Goal: Task Accomplishment & Management: Complete application form

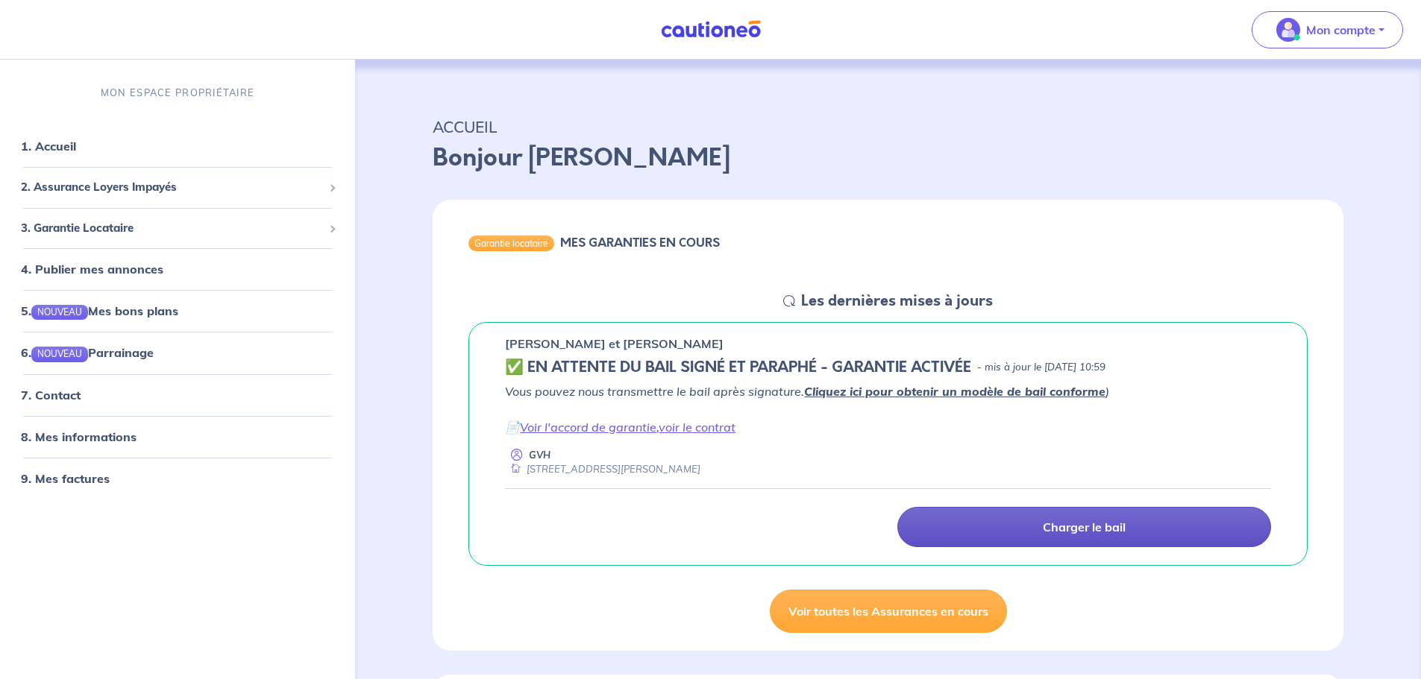
drag, startPoint x: 1064, startPoint y: 556, endPoint x: 1044, endPoint y: 536, distance: 28.0
click at [1064, 556] on div "[PERSON_NAME] et [PERSON_NAME] ✅️️️ EN ATTENTE DU BAIL SIGNÉ ET PARAPHÉ - GARAN…" at bounding box center [887, 444] width 839 height 245
click at [1044, 536] on link "Charger le bail" at bounding box center [1084, 527] width 374 height 40
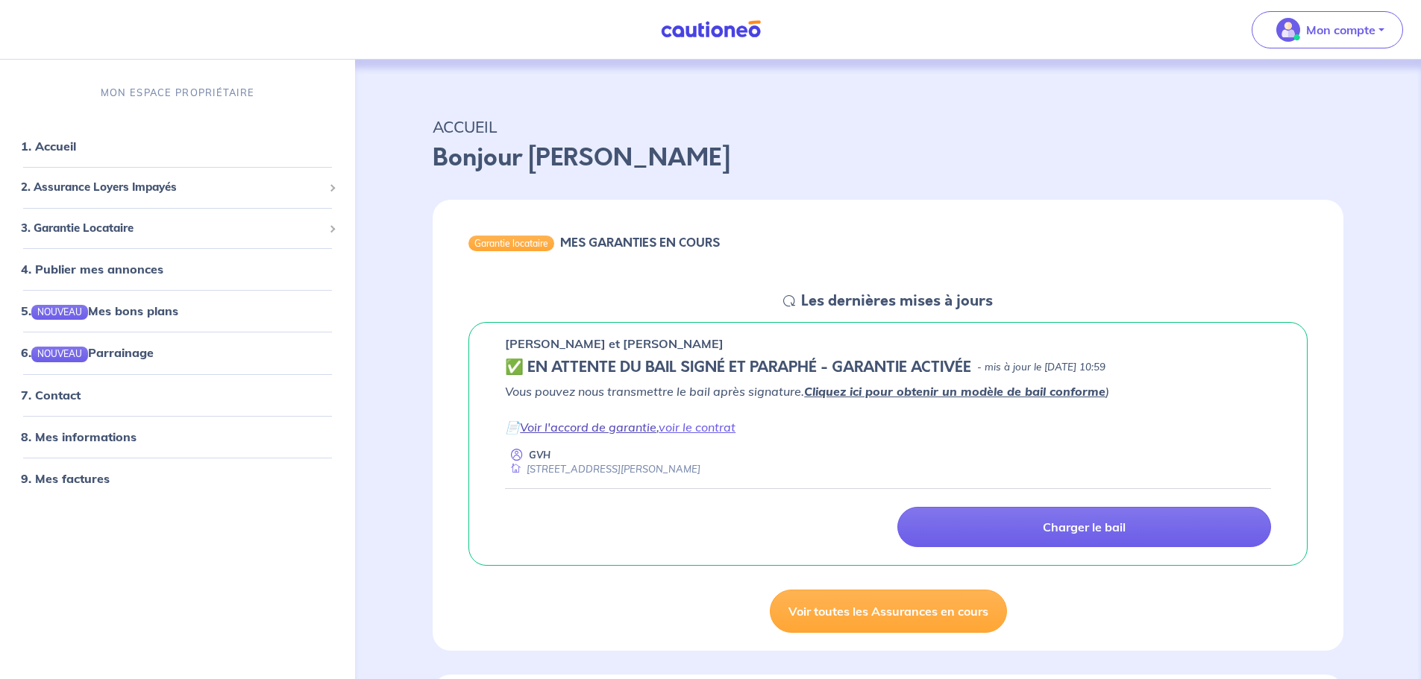
click at [624, 432] on link "Voir l'accord de garantie" at bounding box center [588, 427] width 136 height 15
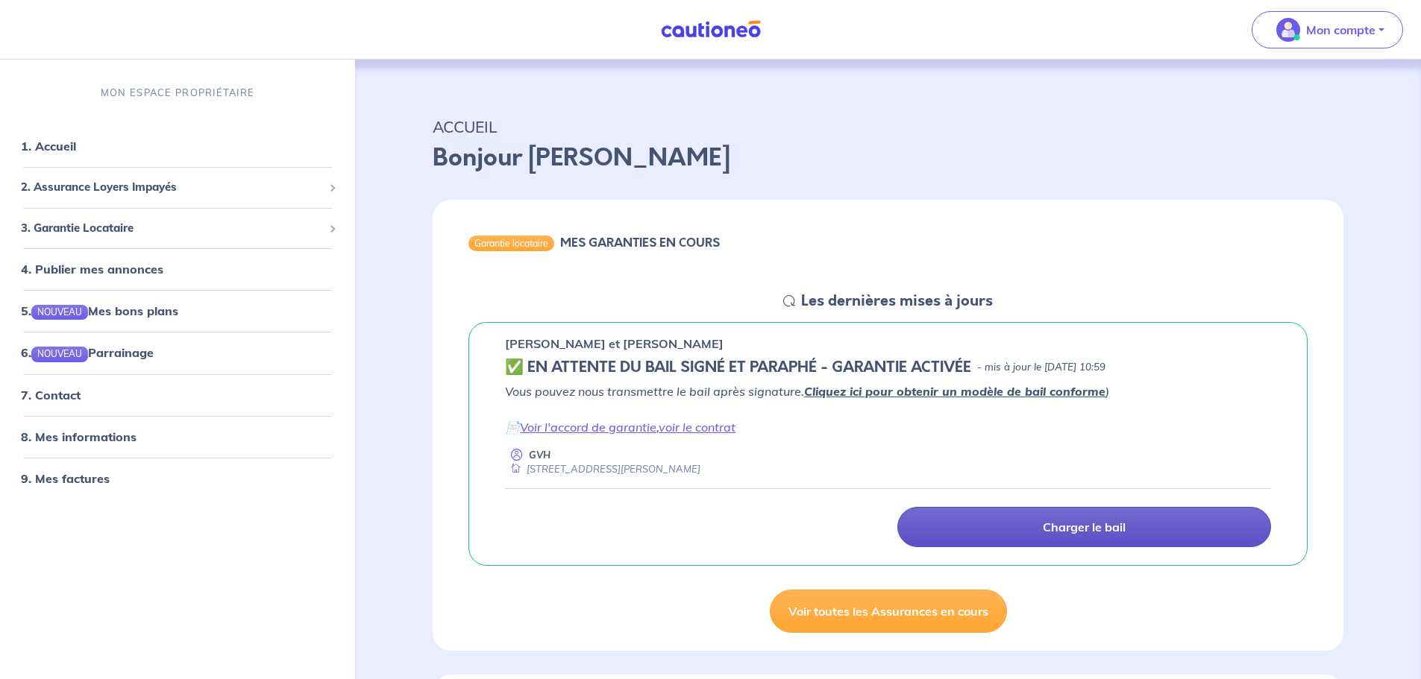
click at [1048, 527] on p "Charger le bail" at bounding box center [1084, 527] width 83 height 15
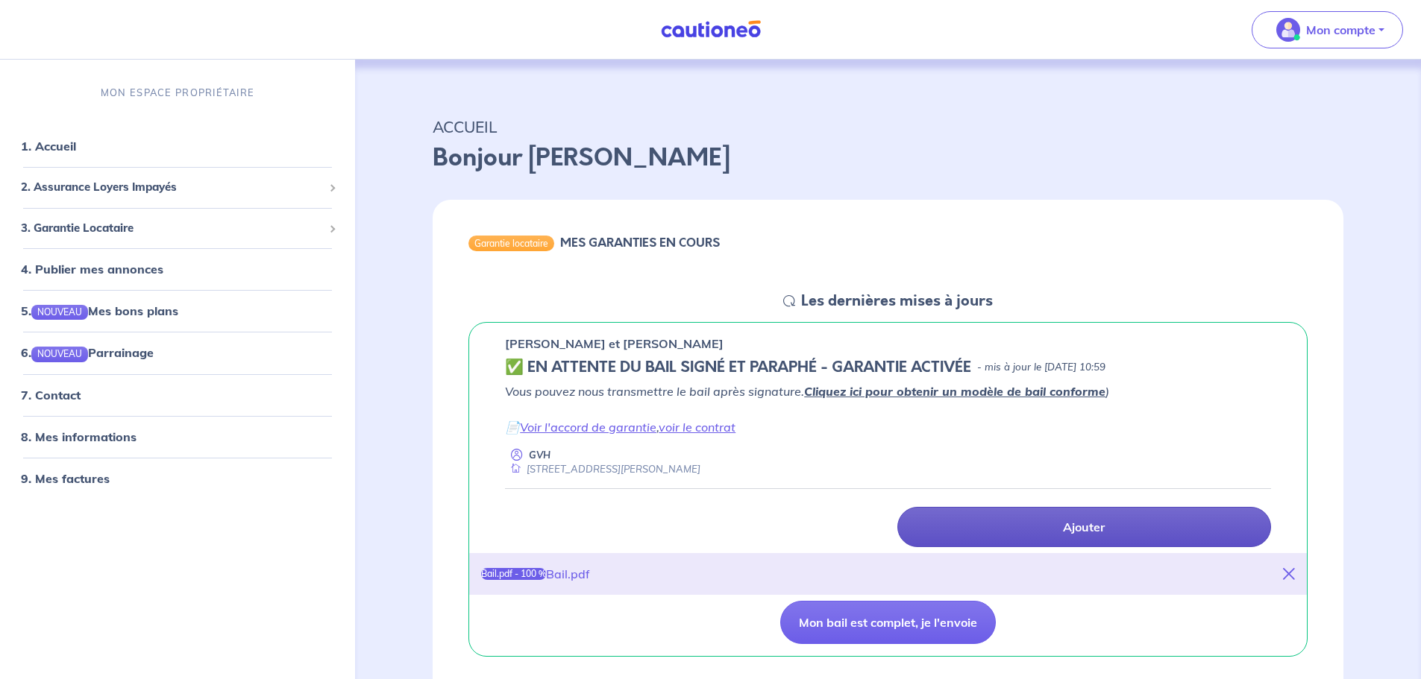
scroll to position [149, 0]
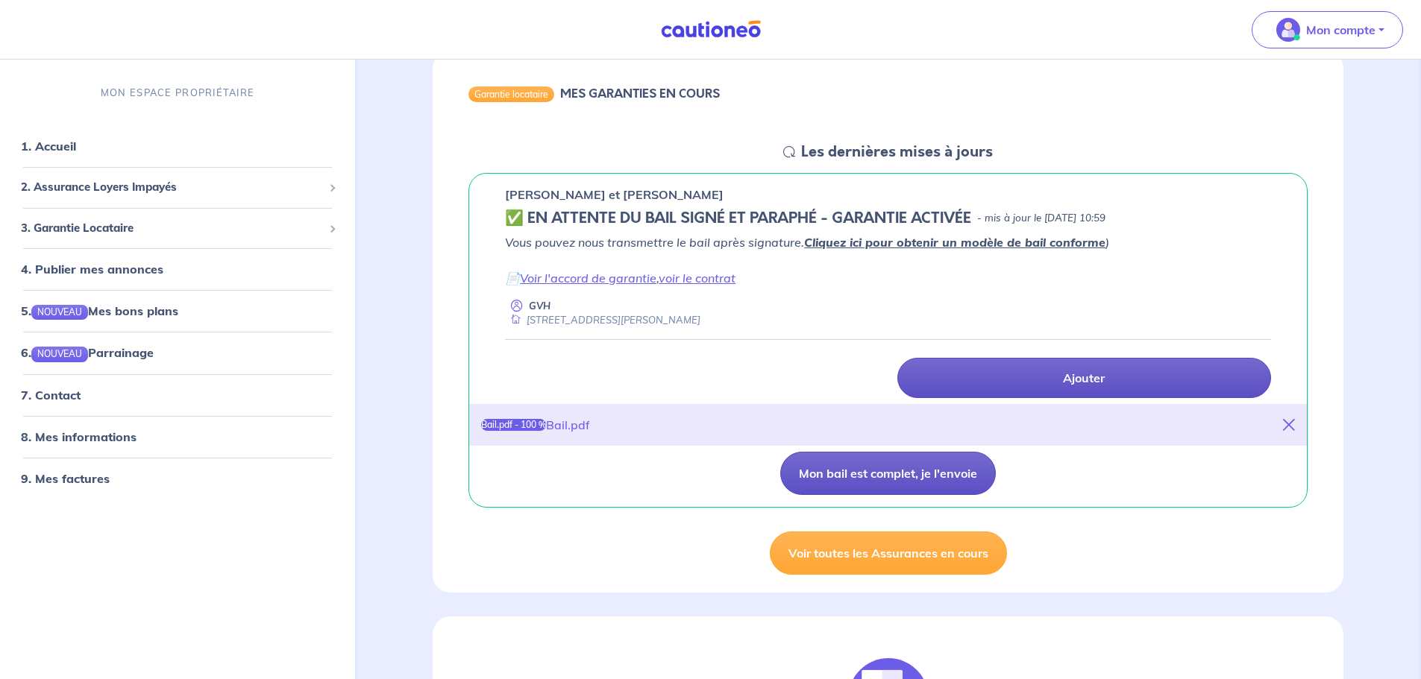
click at [869, 474] on button "Mon bail est complet, je l'envoie" at bounding box center [888, 473] width 216 height 43
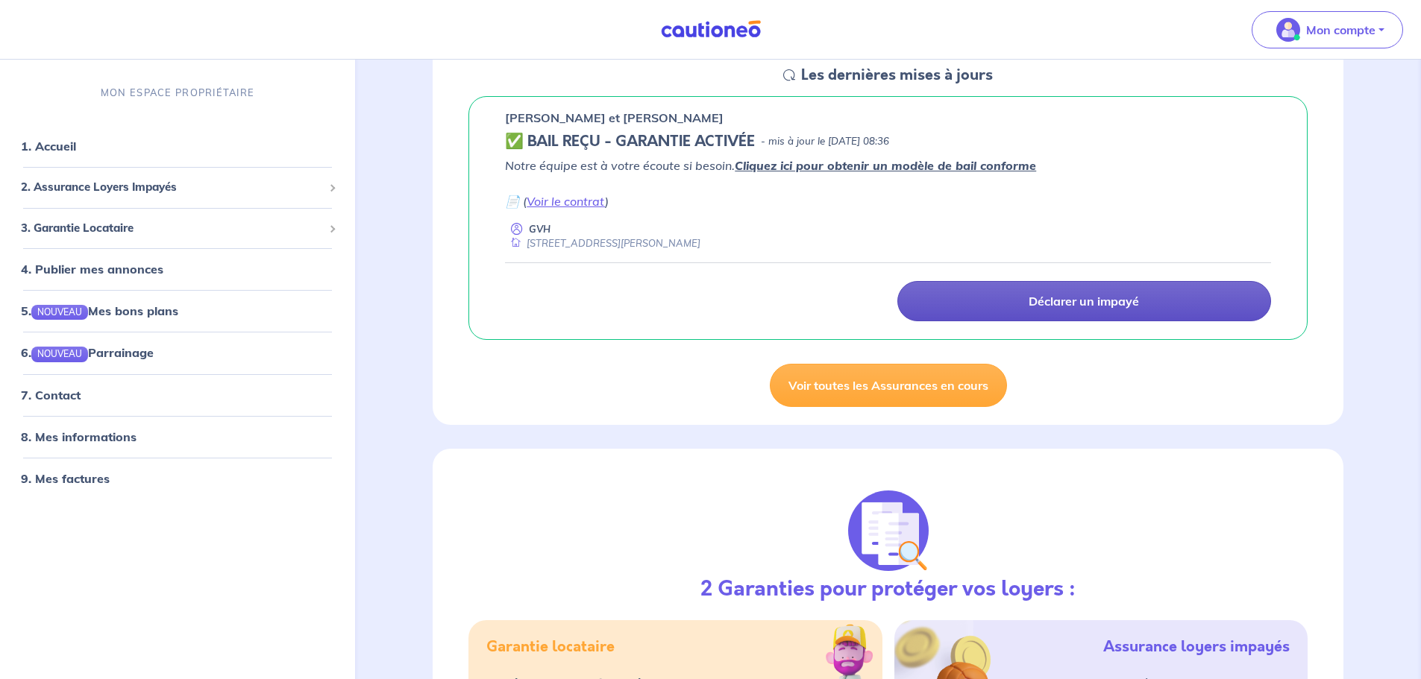
scroll to position [0, 0]
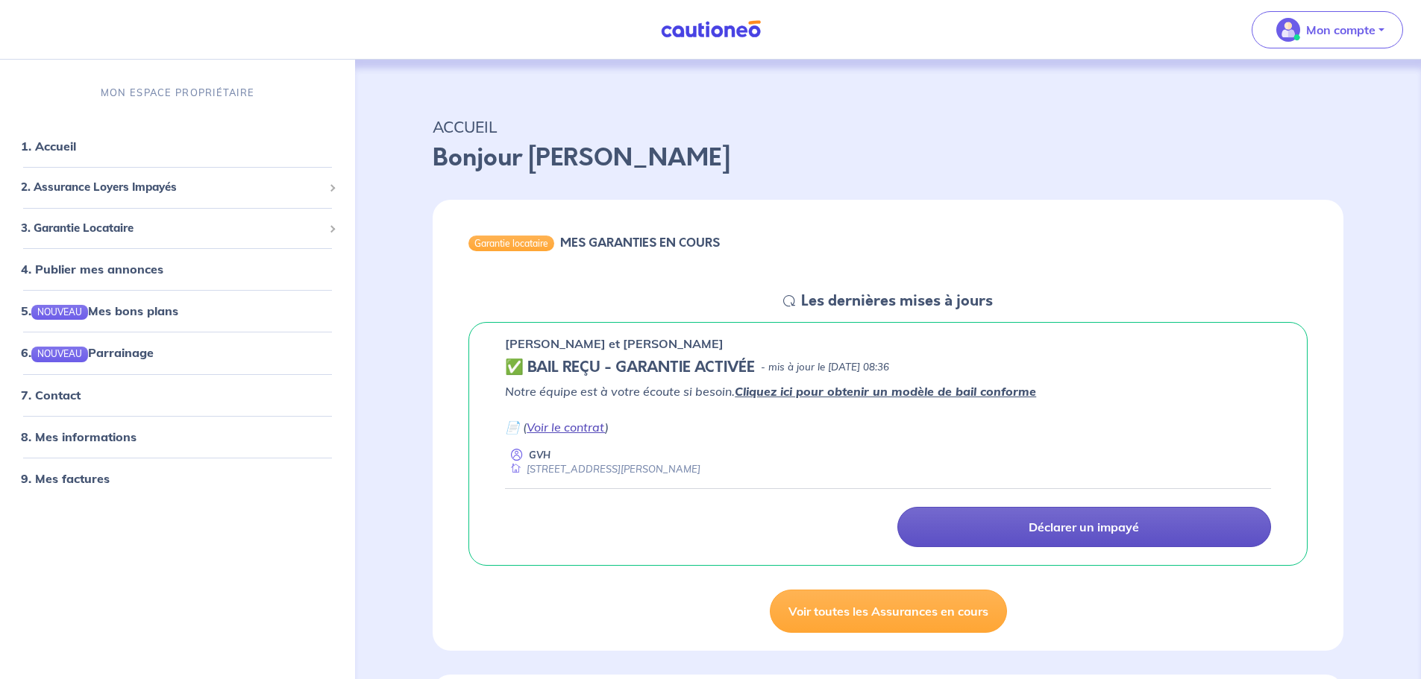
click at [563, 430] on link "Voir le contrat" at bounding box center [566, 427] width 78 height 15
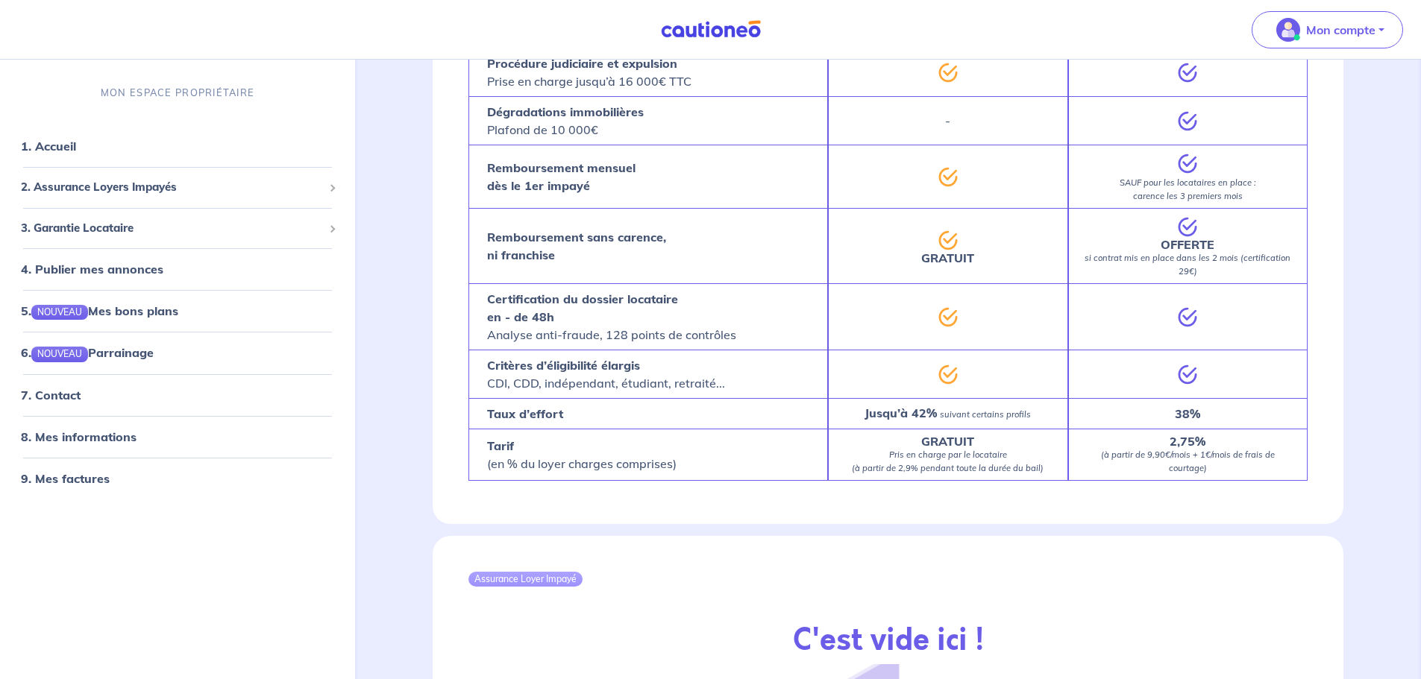
scroll to position [1482, 0]
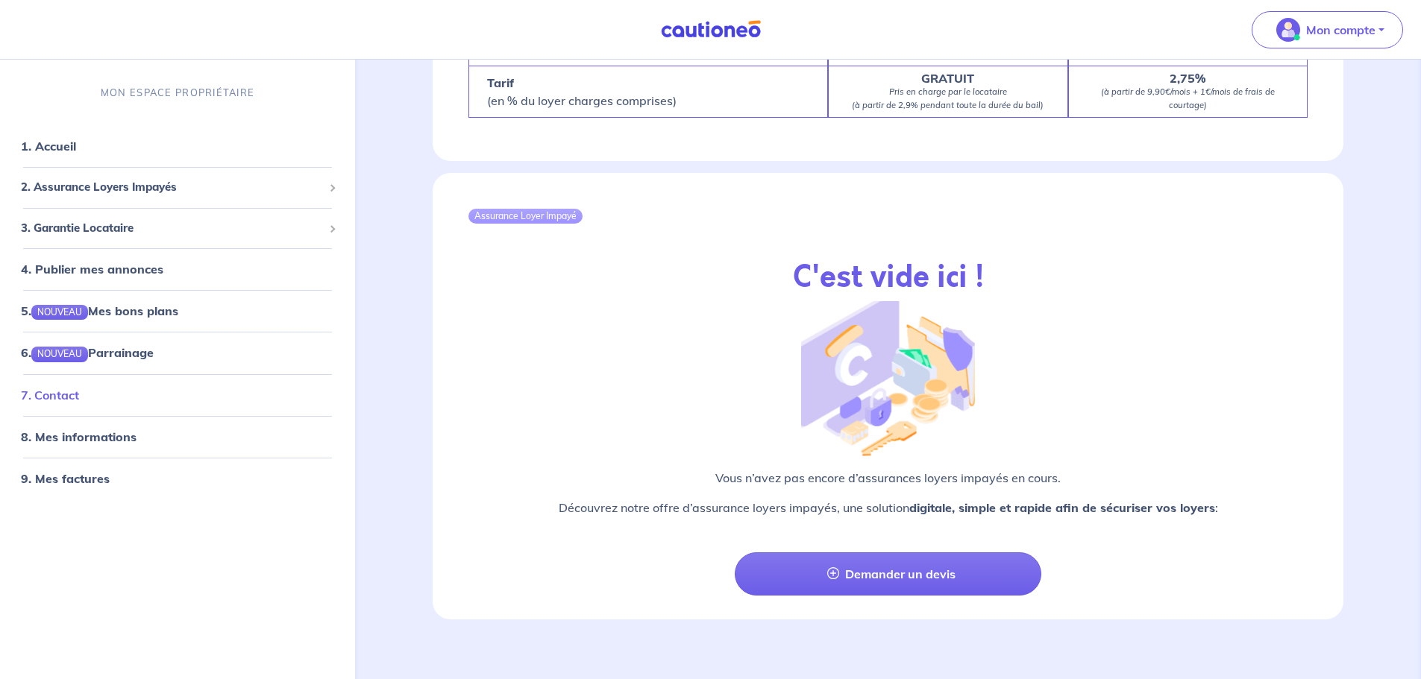
click at [44, 393] on link "7. Contact" at bounding box center [50, 395] width 58 height 15
